Goal: Transaction & Acquisition: Purchase product/service

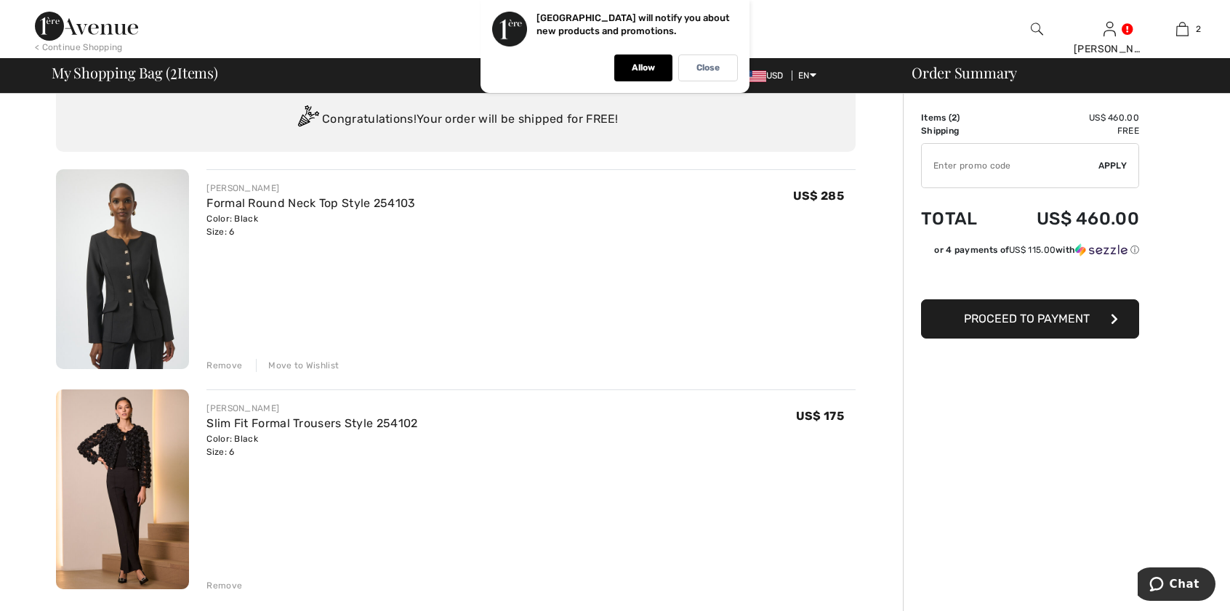
scroll to position [20, 0]
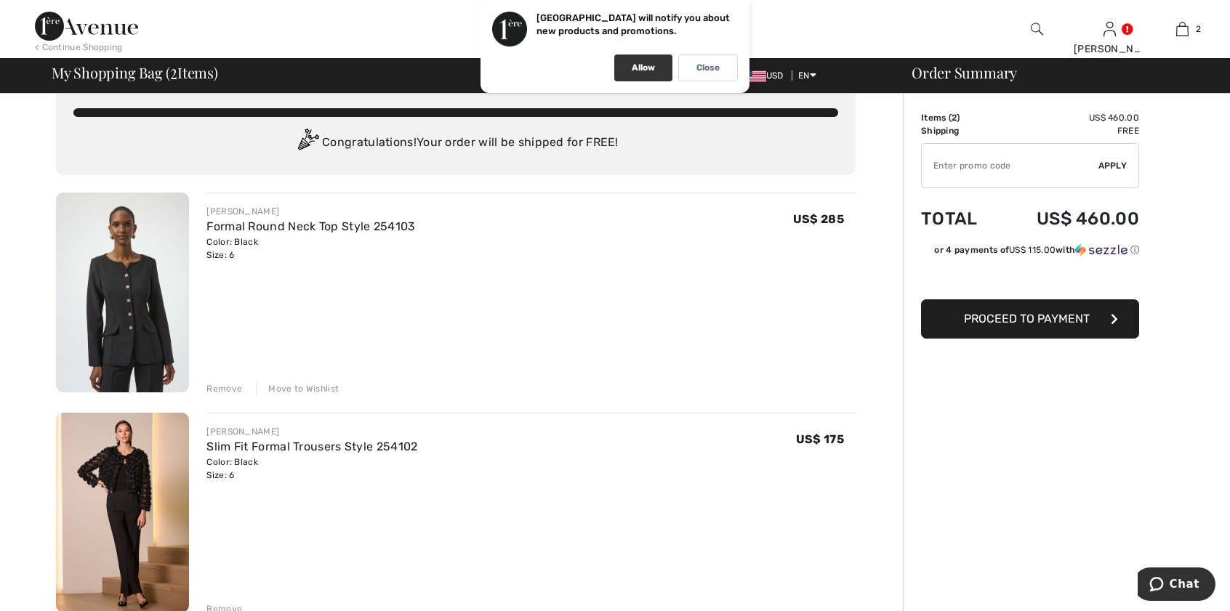
click at [648, 75] on div "Allow" at bounding box center [643, 68] width 58 height 27
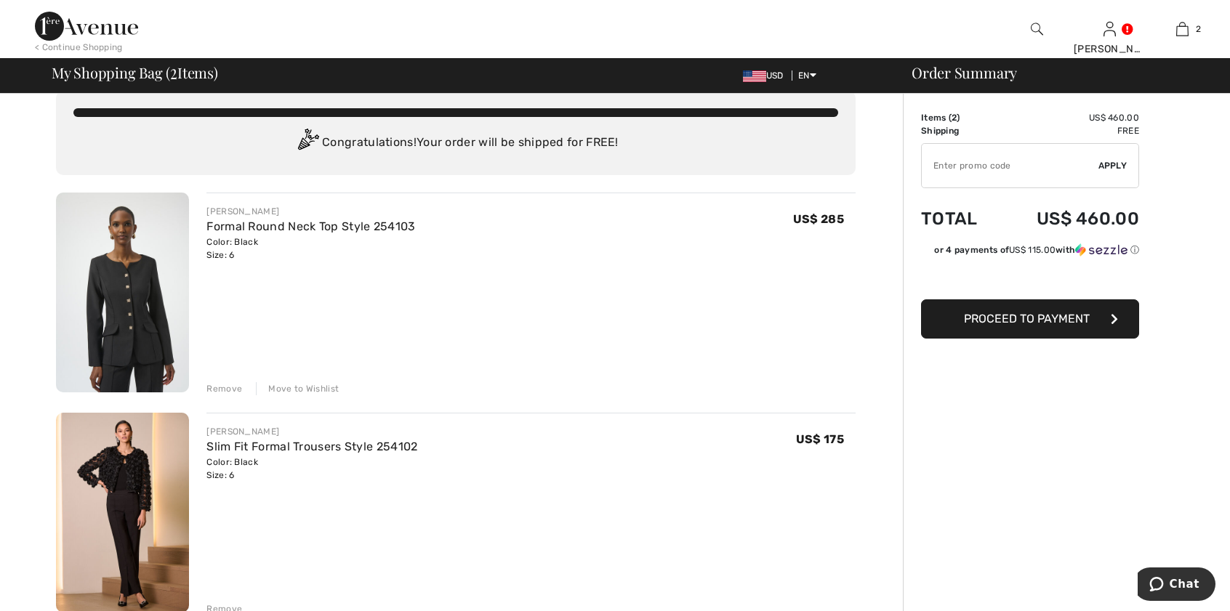
click at [1024, 326] on button "Proceed to Payment" at bounding box center [1030, 319] width 218 height 39
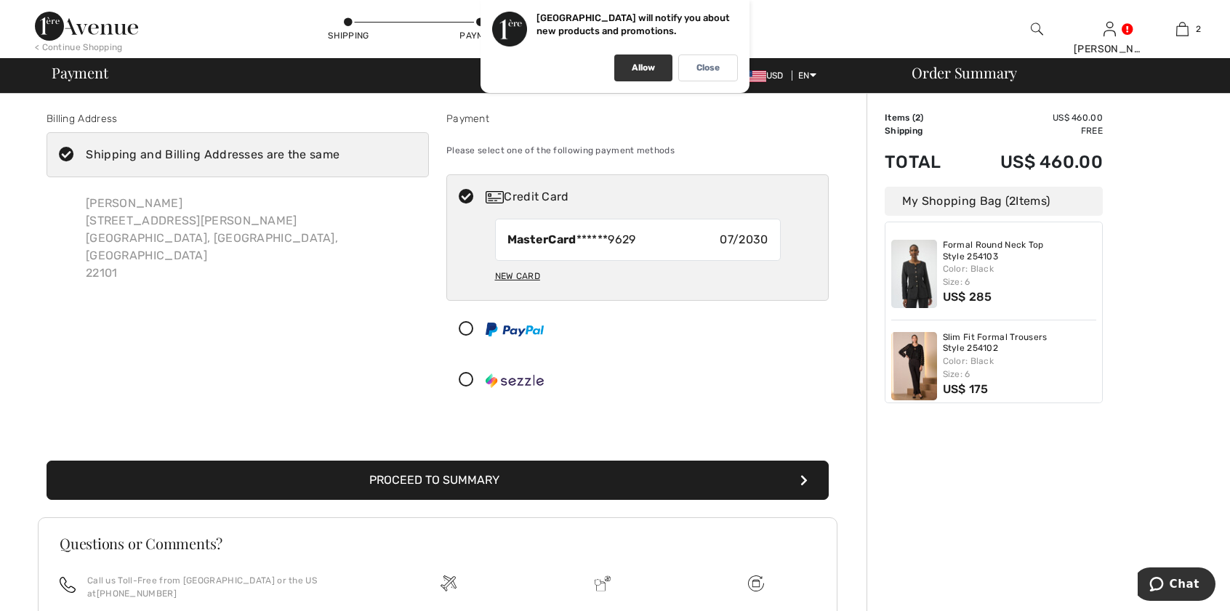
click at [665, 68] on div "Allow" at bounding box center [643, 68] width 58 height 27
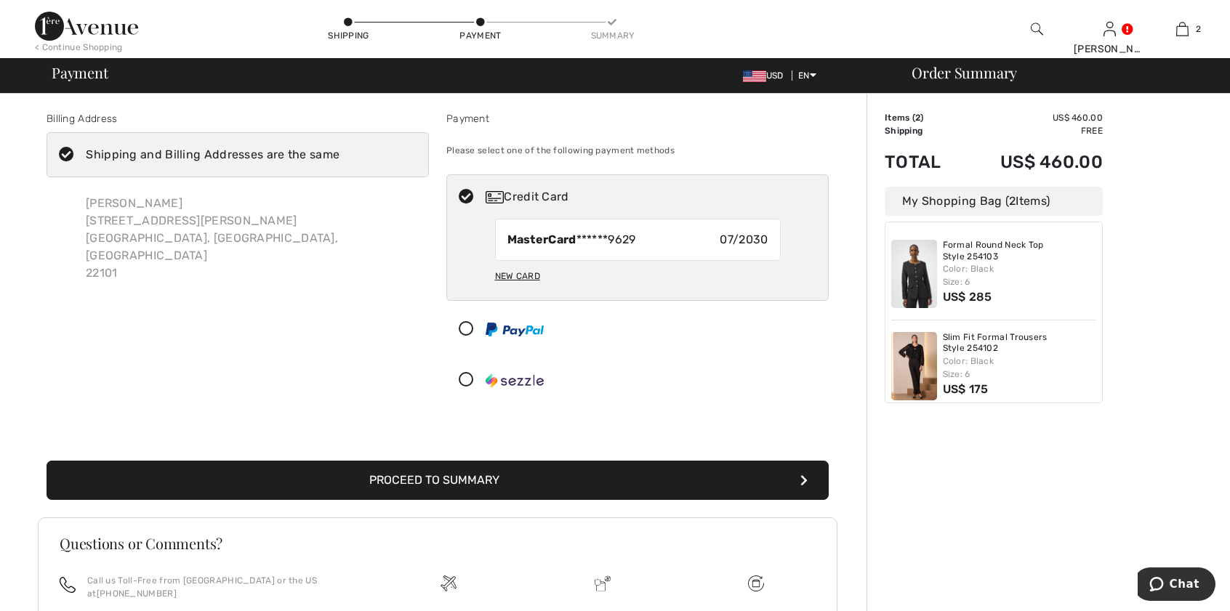
click at [495, 481] on button "Proceed to Summary" at bounding box center [438, 480] width 782 height 39
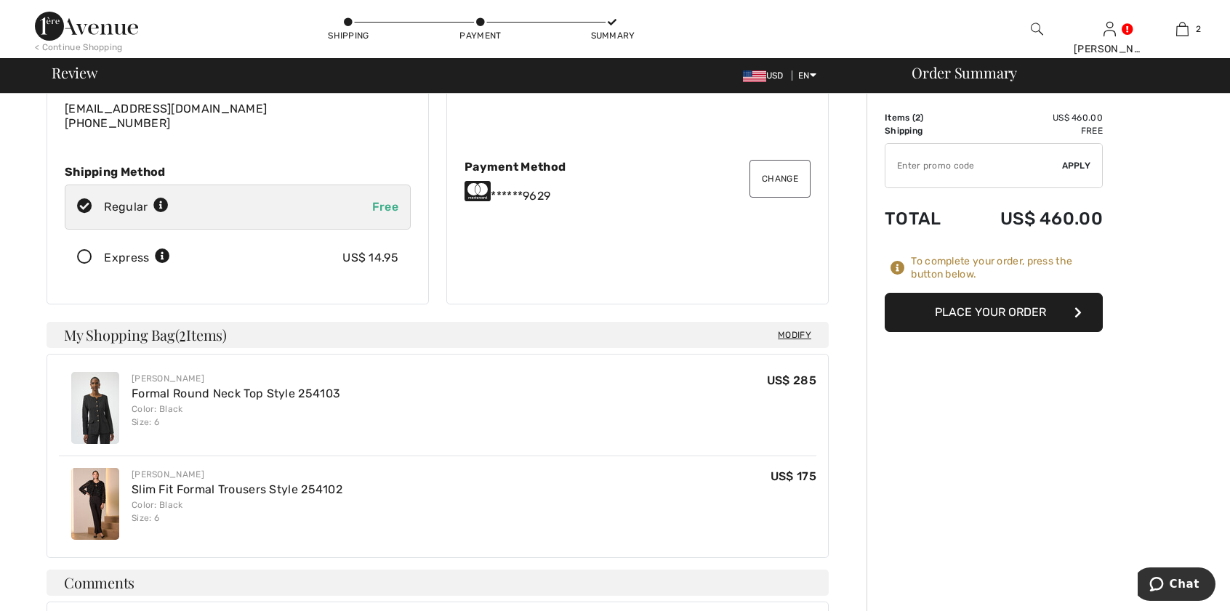
scroll to position [158, 0]
click at [324, 482] on link "Slim Fit Formal Trousers Style 254102" at bounding box center [237, 489] width 211 height 14
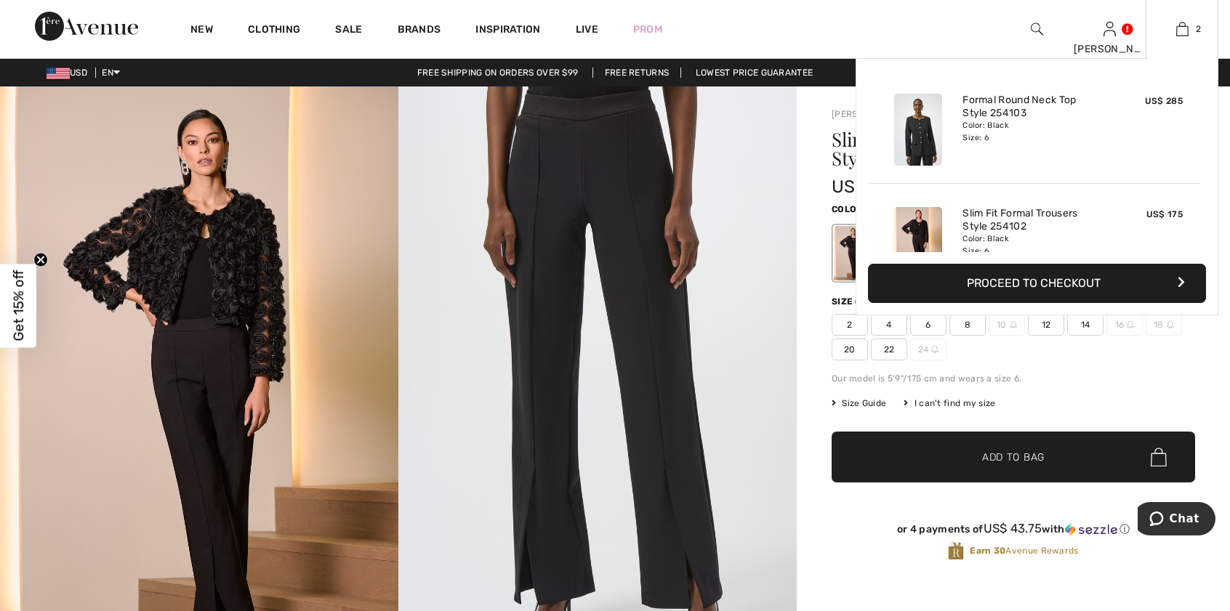
click at [1056, 276] on button "Proceed to Checkout" at bounding box center [1037, 283] width 338 height 39
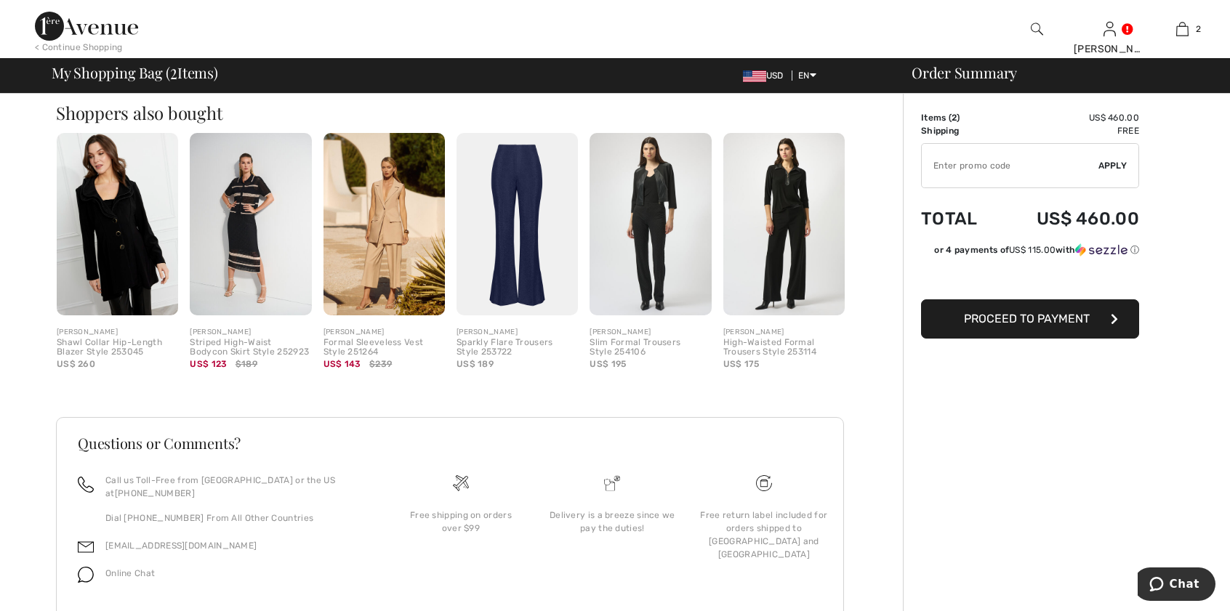
scroll to position [618, 0]
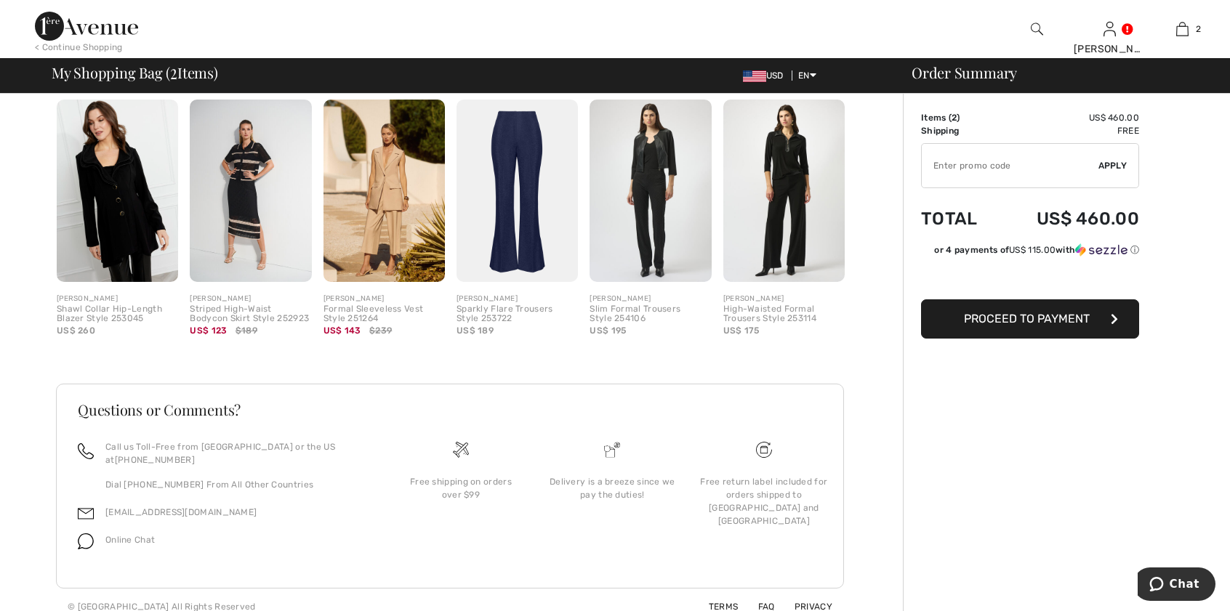
click at [763, 446] on img at bounding box center [764, 450] width 16 height 16
click at [760, 602] on link "FAQ" at bounding box center [758, 607] width 34 height 10
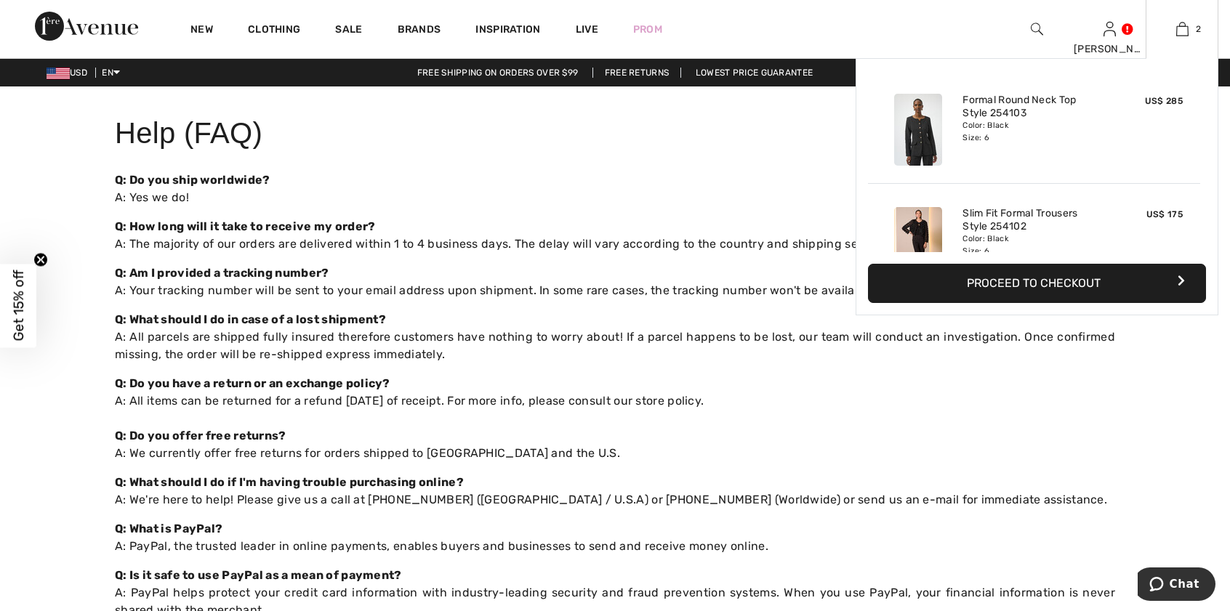
click at [1064, 290] on button "Proceed to Checkout" at bounding box center [1037, 283] width 338 height 39
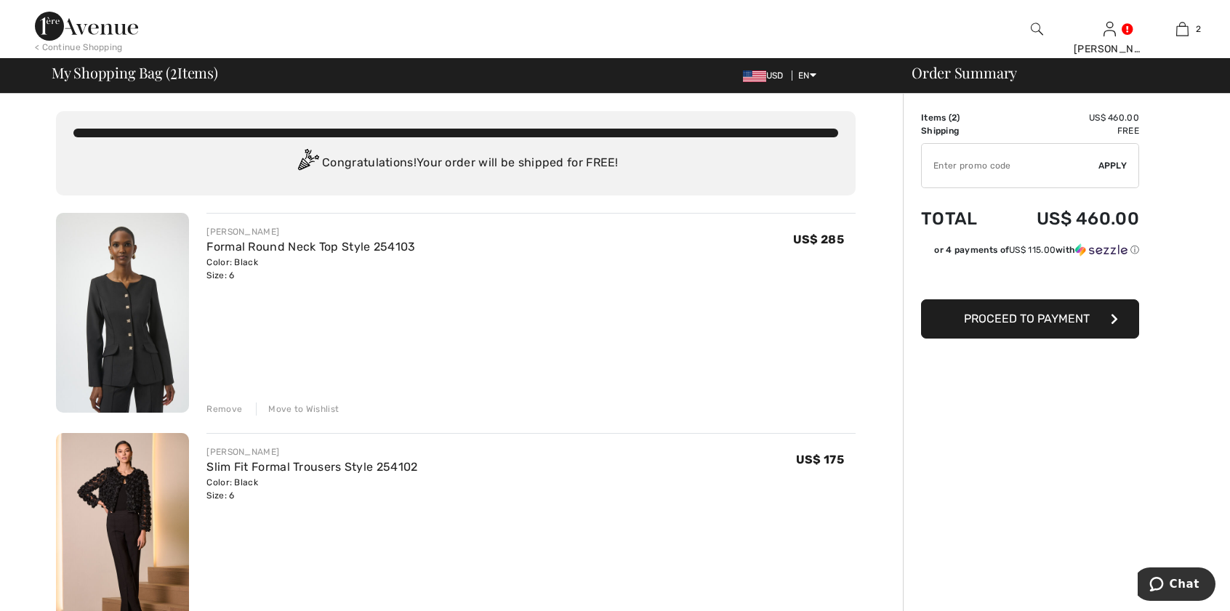
click at [1016, 319] on span "Proceed to Payment" at bounding box center [1027, 319] width 126 height 14
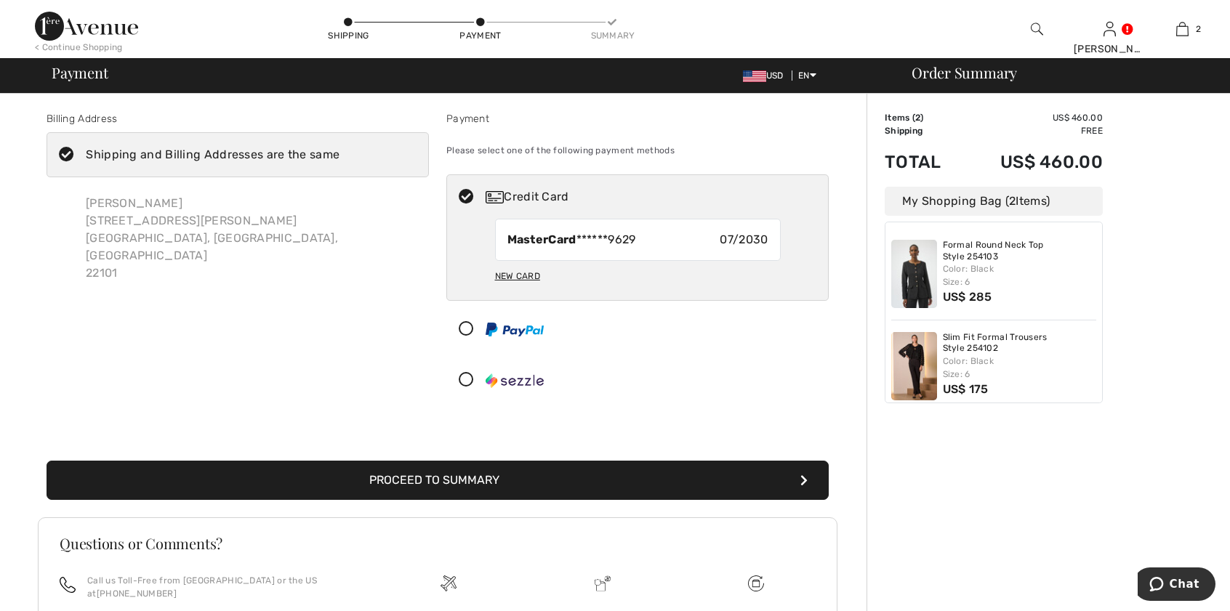
click at [489, 483] on button "Proceed to Summary" at bounding box center [438, 480] width 782 height 39
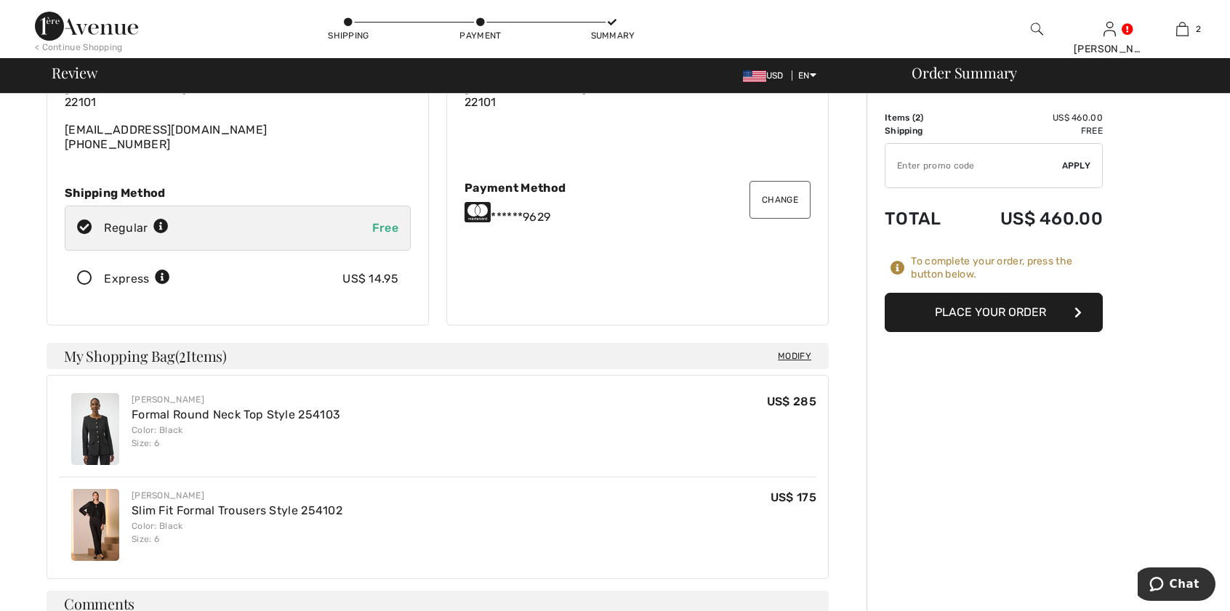
scroll to position [158, 0]
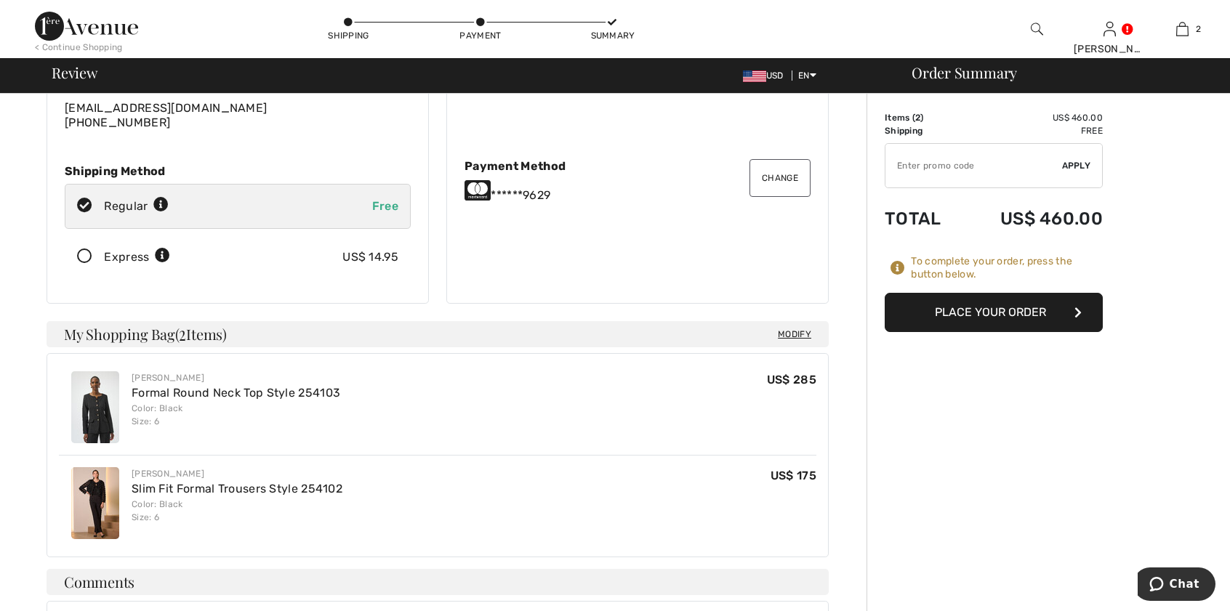
click at [986, 309] on button "Place Your Order" at bounding box center [994, 312] width 218 height 39
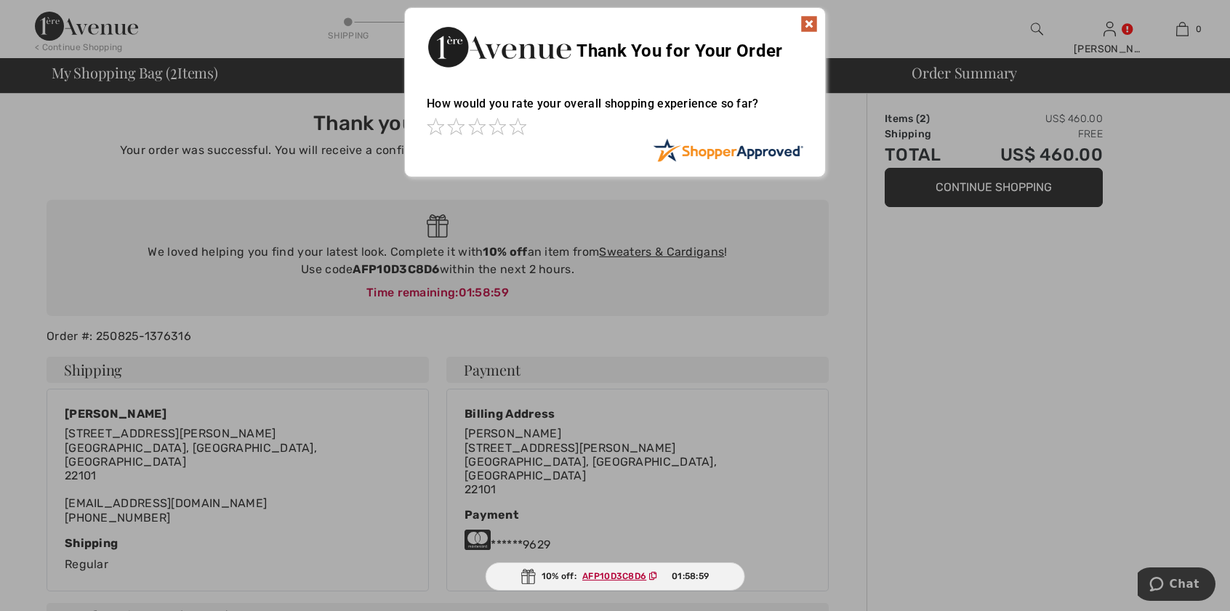
click at [805, 25] on img at bounding box center [809, 23] width 17 height 17
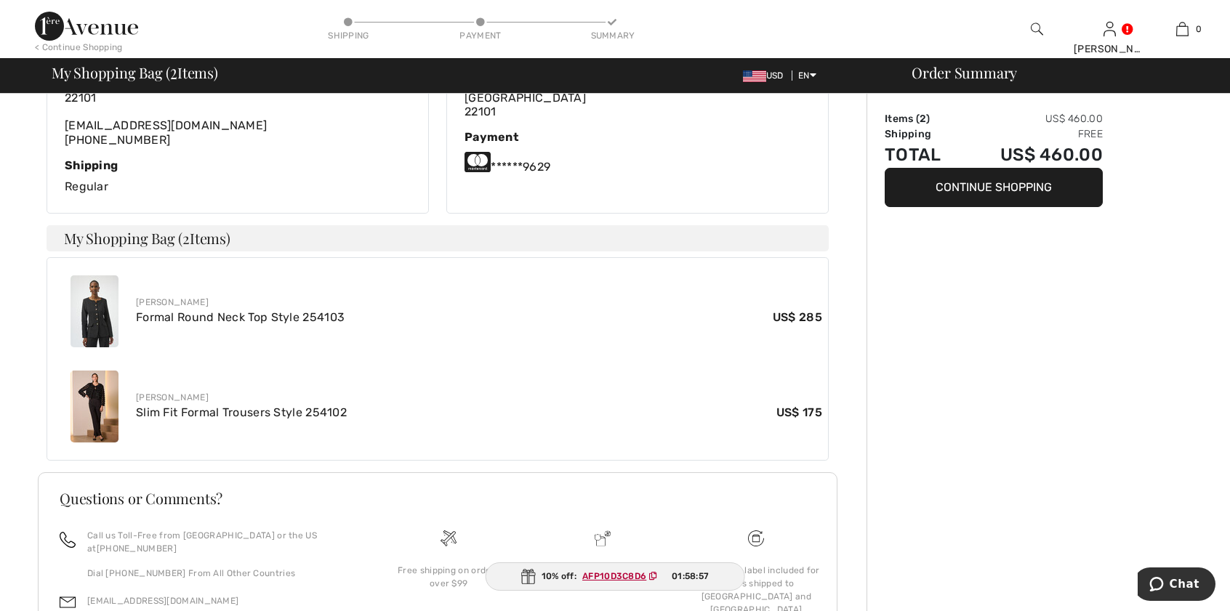
scroll to position [417, 0]
